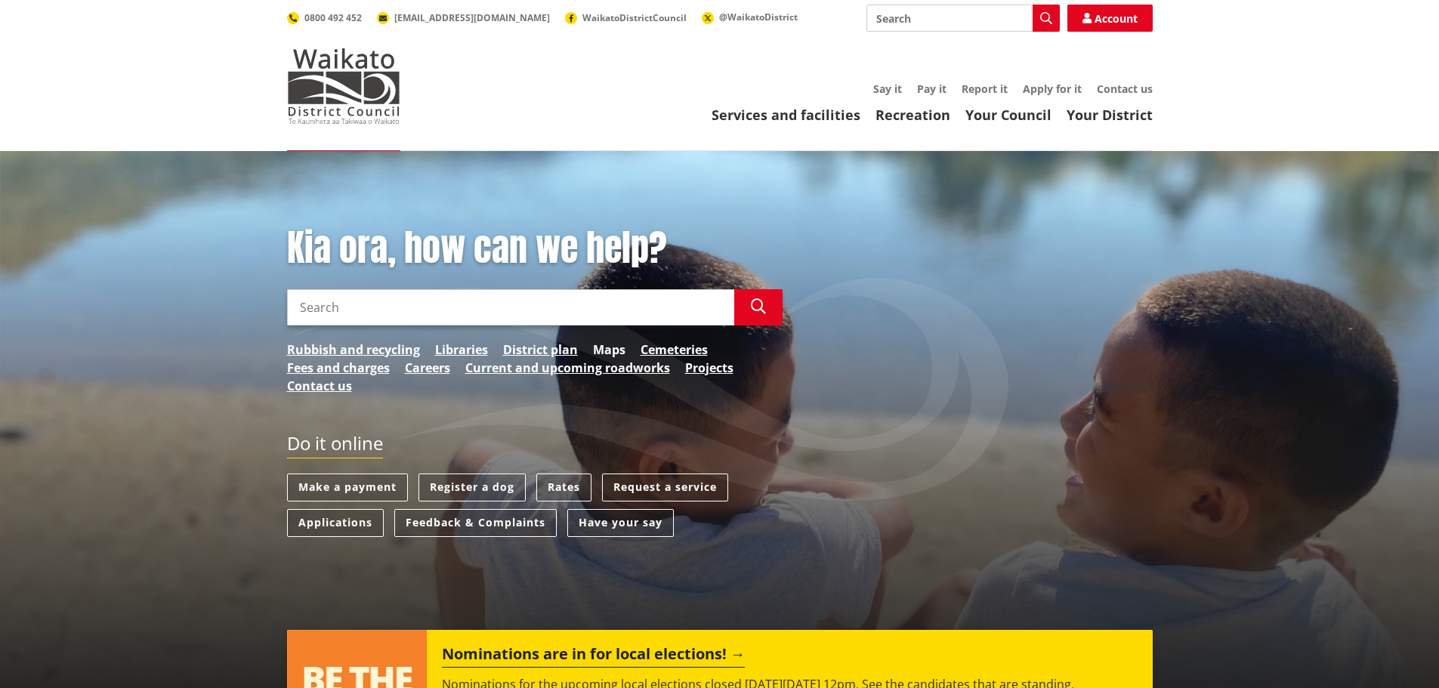
click at [608, 352] on link "Maps" at bounding box center [609, 350] width 32 height 18
click at [608, 356] on link "Maps" at bounding box center [609, 350] width 32 height 18
click at [563, 351] on link "District plan" at bounding box center [540, 350] width 75 height 18
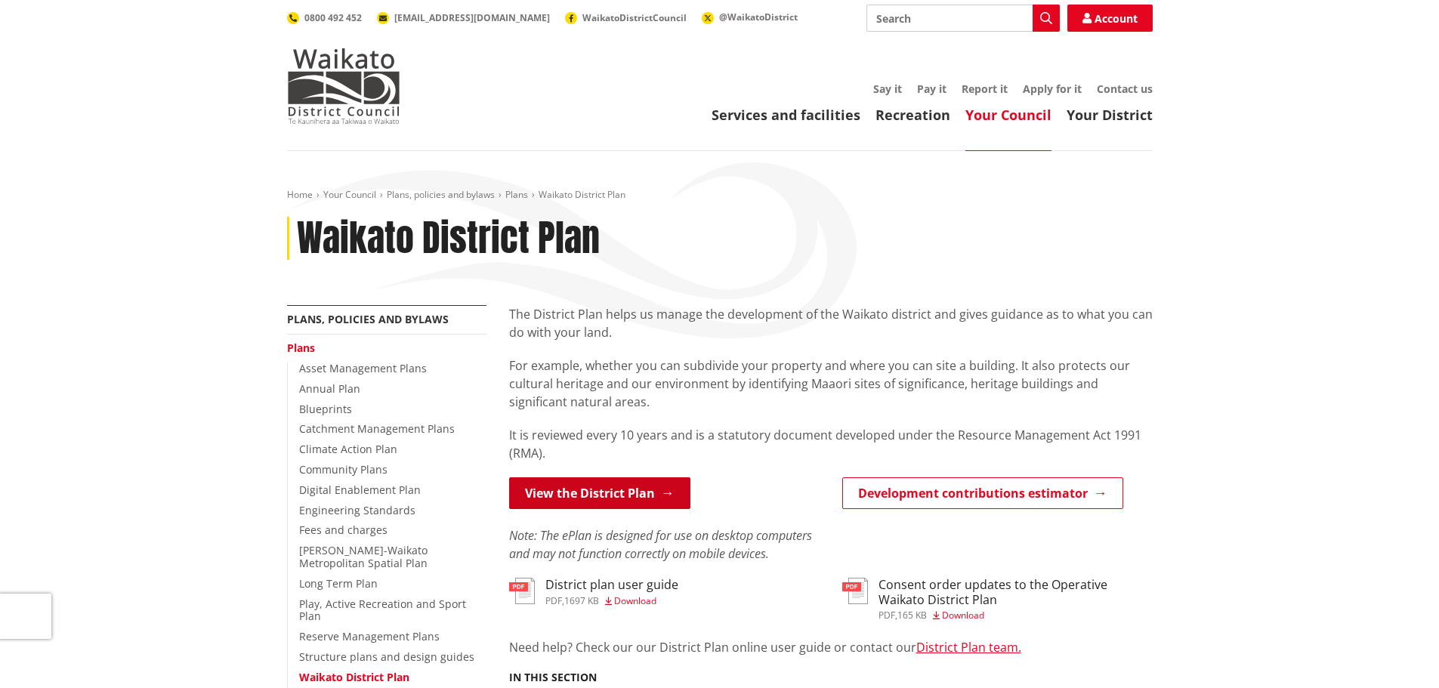
click at [554, 493] on link "View the District Plan" at bounding box center [599, 493] width 181 height 32
